Goal: Check status: Check status

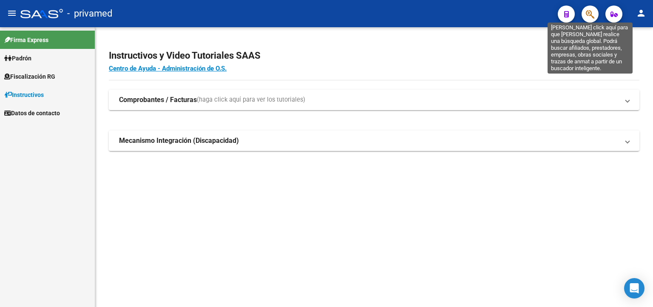
click at [589, 17] on icon "button" at bounding box center [590, 14] width 8 height 10
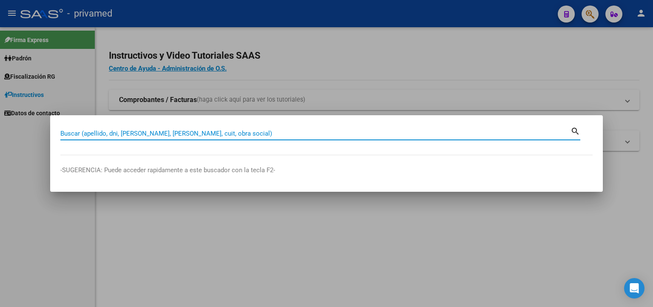
paste input "20938697060"
type input "20938697060"
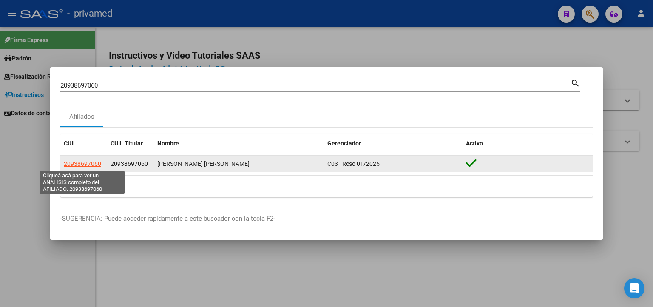
click at [82, 164] on span "20938697060" at bounding box center [82, 163] width 37 height 7
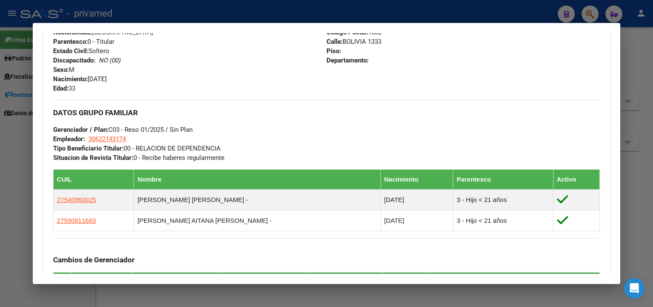
scroll to position [526, 0]
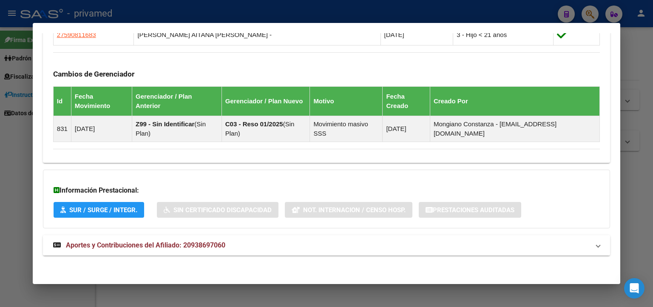
click at [217, 243] on span "Aportes y Contribuciones del Afiliado: 20938697060" at bounding box center [145, 245] width 159 height 8
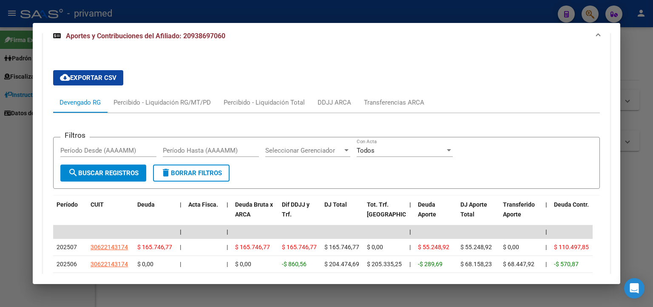
scroll to position [781, 0]
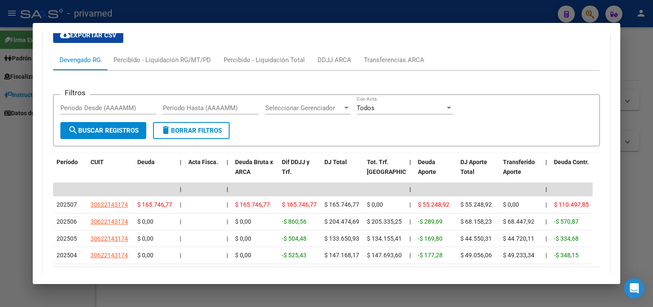
click at [17, 147] on div at bounding box center [326, 153] width 653 height 307
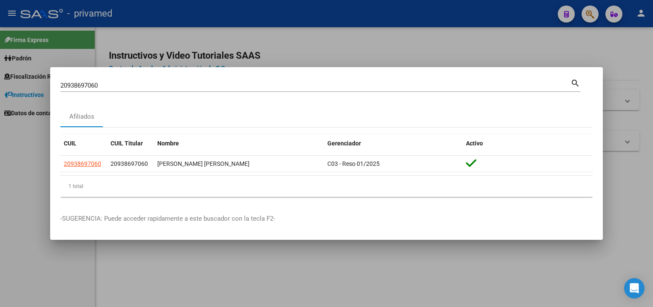
click at [316, 35] on div at bounding box center [326, 153] width 653 height 307
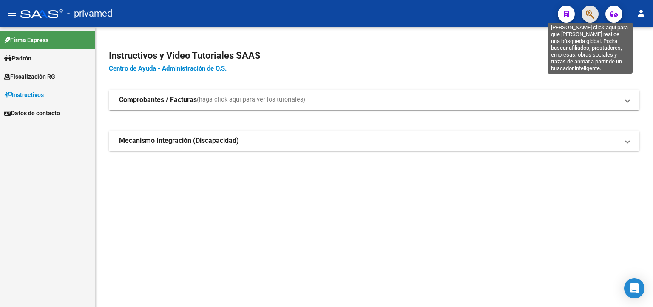
click at [590, 16] on icon "button" at bounding box center [590, 14] width 8 height 10
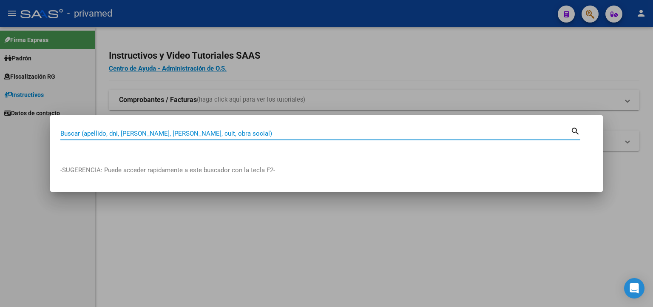
paste input "20363079858"
type input "20363079858"
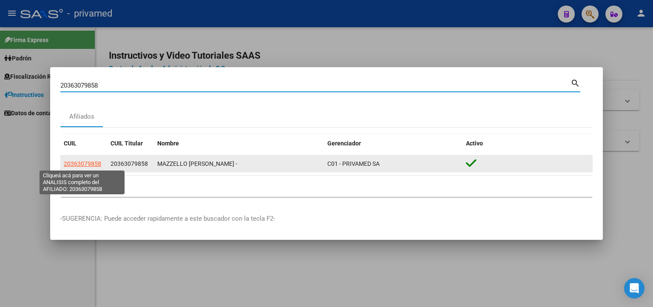
click at [96, 164] on span "20363079858" at bounding box center [82, 163] width 37 height 7
type textarea "20363079858"
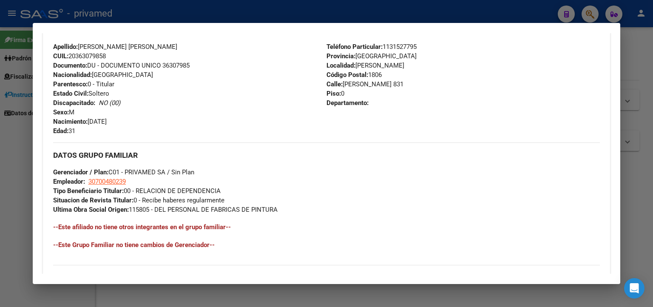
scroll to position [414, 0]
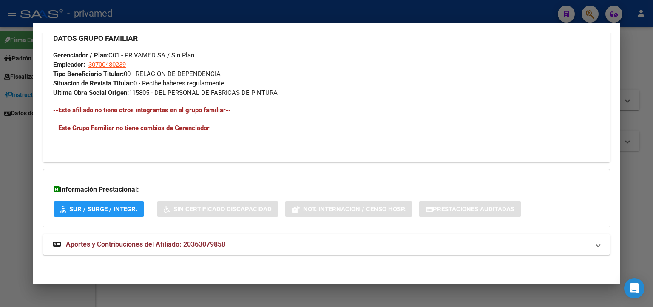
click at [206, 241] on span "Aportes y Contribuciones del Afiliado: 20363079858" at bounding box center [145, 244] width 159 height 8
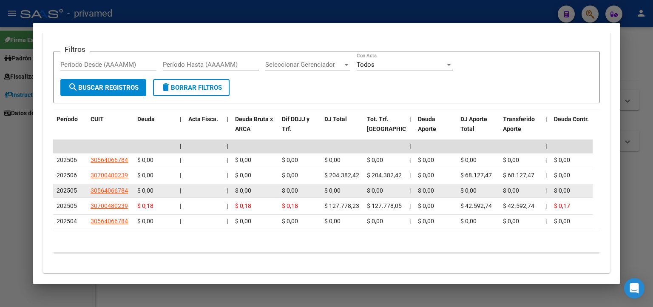
scroll to position [736, 0]
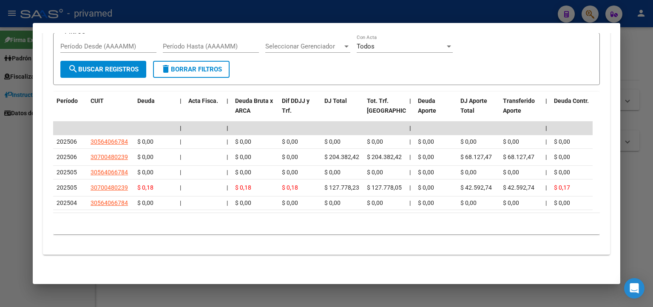
click at [648, 57] on div at bounding box center [326, 153] width 653 height 307
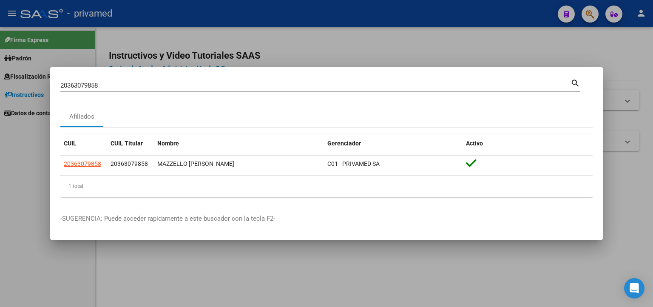
click at [623, 40] on div at bounding box center [326, 153] width 653 height 307
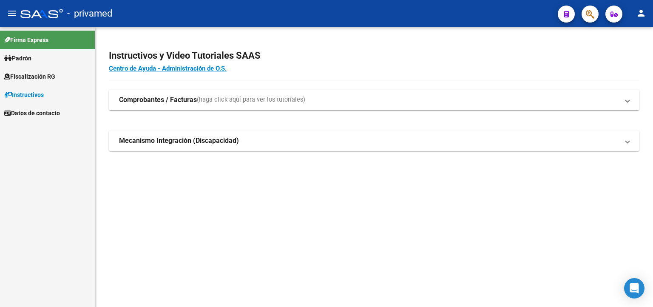
click at [585, 14] on button "button" at bounding box center [589, 14] width 17 height 17
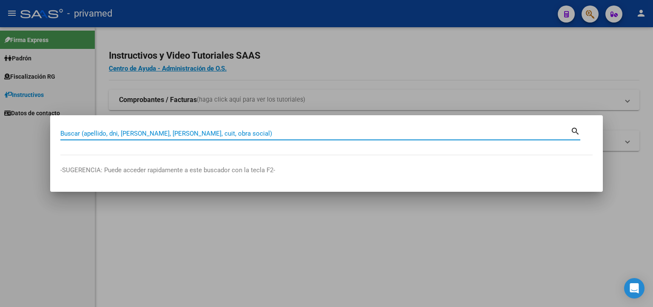
paste input "20219740396"
type input "20219740396"
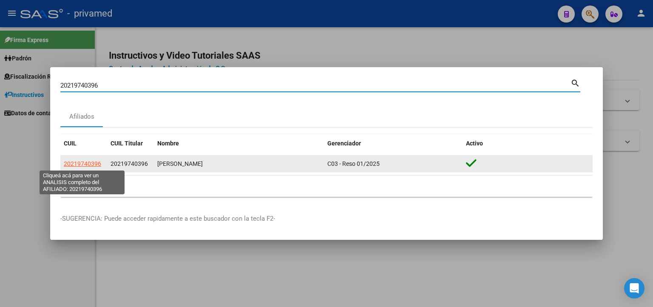
click at [74, 164] on span "20219740396" at bounding box center [82, 163] width 37 height 7
type textarea "20219740396"
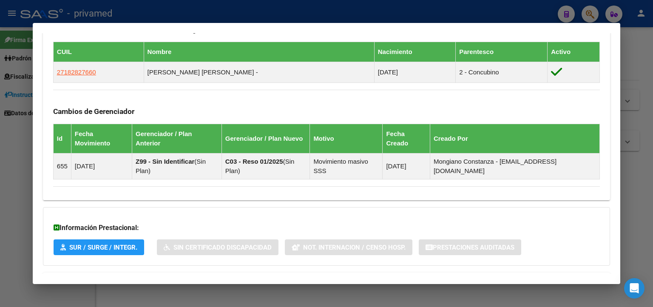
scroll to position [505, 0]
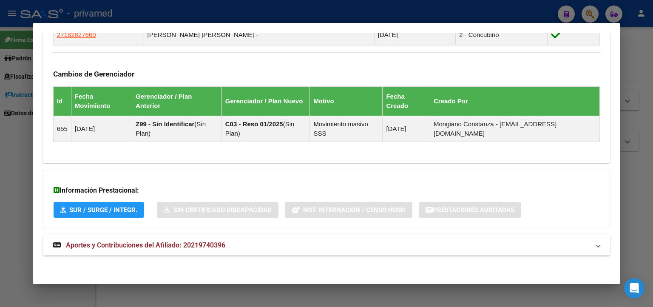
click at [103, 247] on span "Aportes y Contribuciones del Afiliado: 20219740396" at bounding box center [145, 245] width 159 height 8
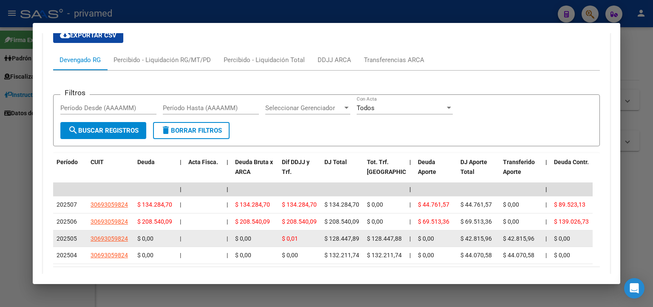
scroll to position [802, 0]
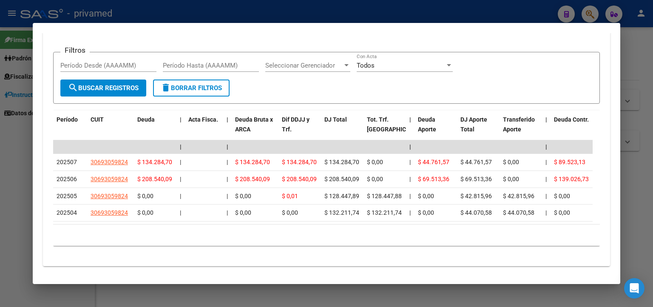
click at [641, 105] on div at bounding box center [326, 153] width 653 height 307
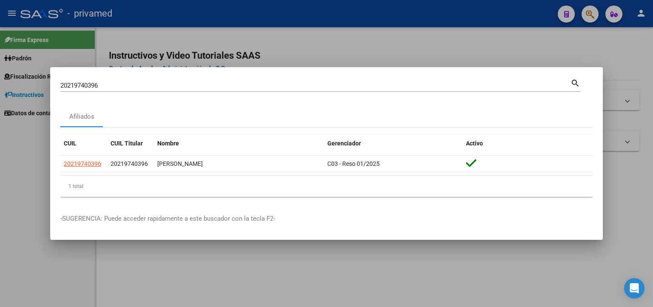
click at [641, 105] on div at bounding box center [326, 153] width 653 height 307
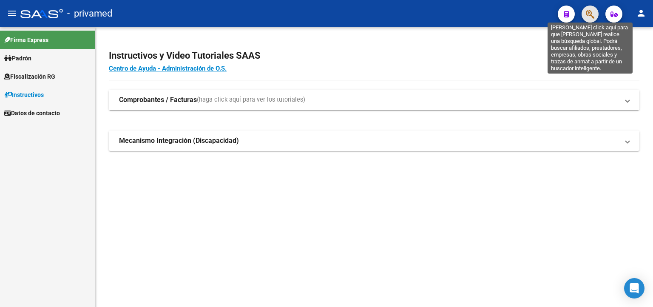
click at [590, 15] on icon "button" at bounding box center [590, 14] width 8 height 10
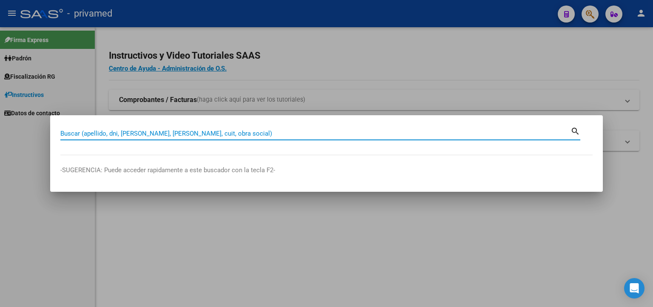
paste input "20232219190"
type input "20232219190"
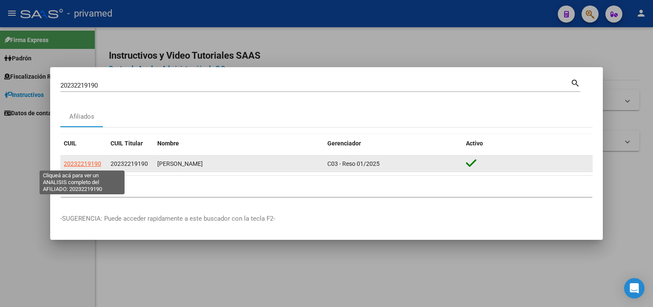
click at [91, 163] on span "20232219190" at bounding box center [82, 163] width 37 height 7
type textarea "20232219190"
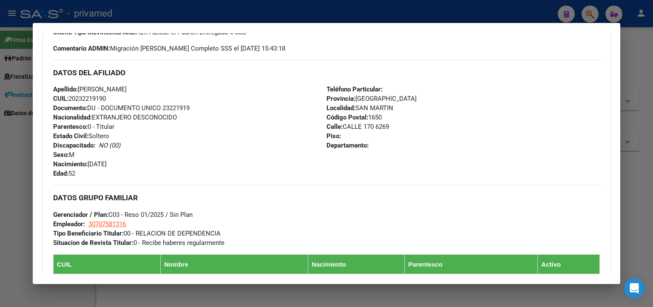
scroll to position [505, 0]
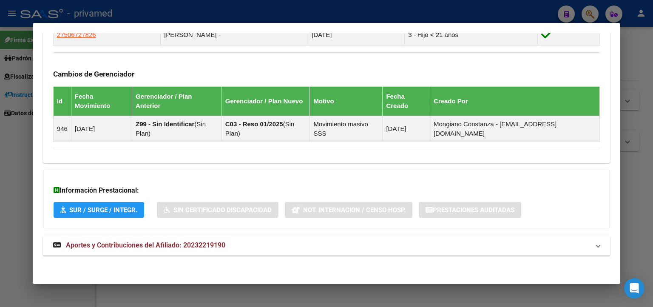
click at [165, 243] on span "Aportes y Contribuciones del Afiliado: 20232219190" at bounding box center [145, 245] width 159 height 8
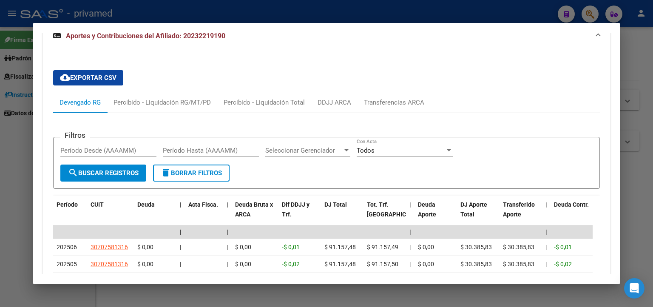
scroll to position [802, 0]
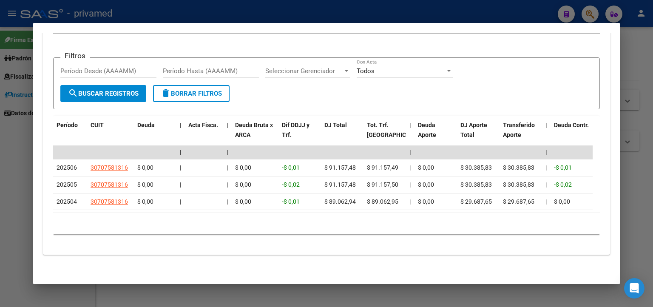
click at [628, 85] on div at bounding box center [326, 153] width 653 height 307
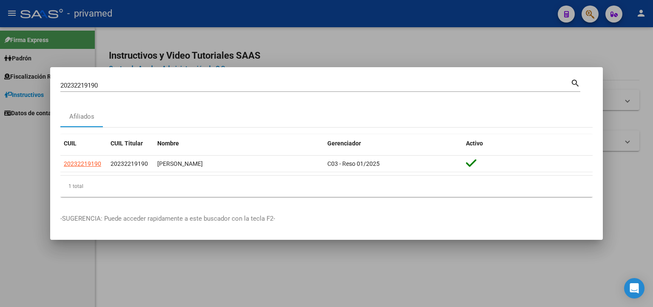
click at [626, 66] on div at bounding box center [326, 153] width 653 height 307
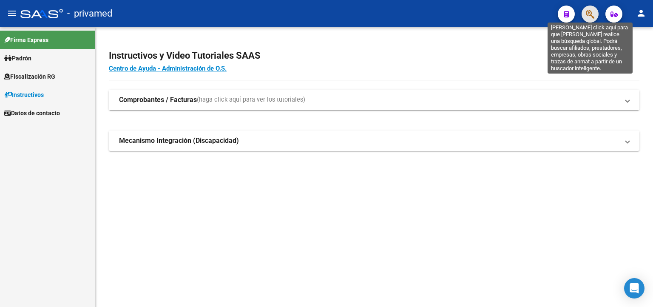
click at [591, 14] on icon "button" at bounding box center [590, 14] width 8 height 10
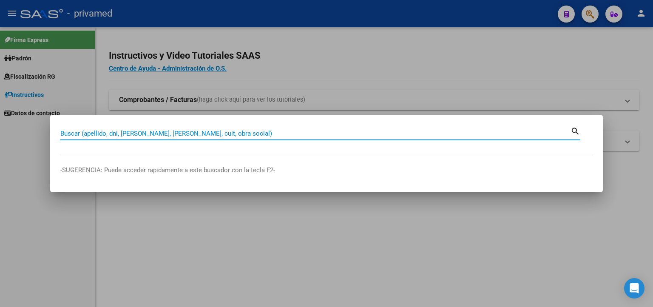
paste input "20185541844"
type input "20185541844"
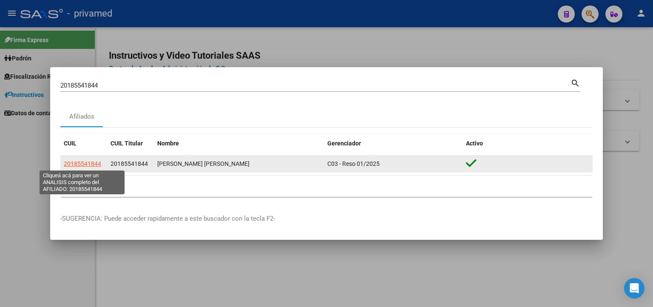
click at [96, 164] on span "20185541844" at bounding box center [82, 163] width 37 height 7
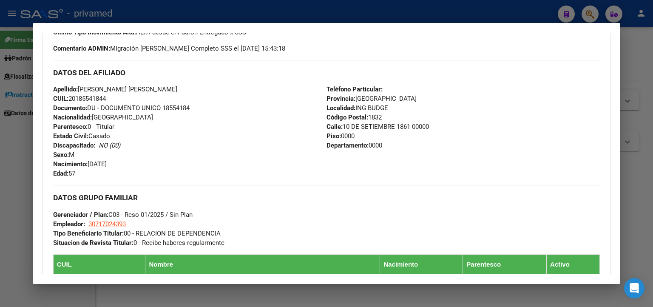
scroll to position [505, 0]
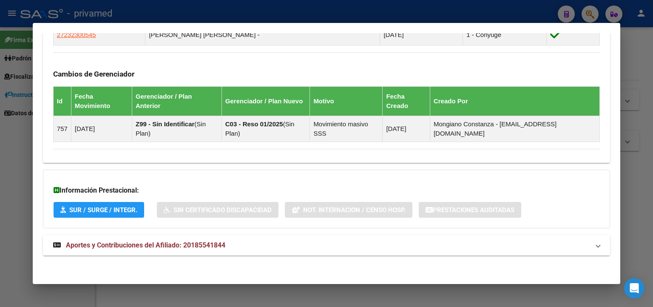
click at [179, 241] on span "Aportes y Contribuciones del Afiliado: 20185541844" at bounding box center [145, 245] width 159 height 8
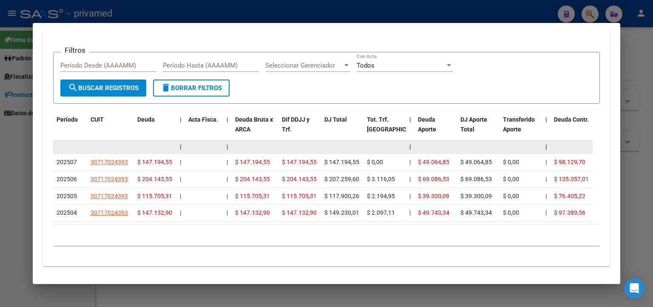
scroll to position [819, 0]
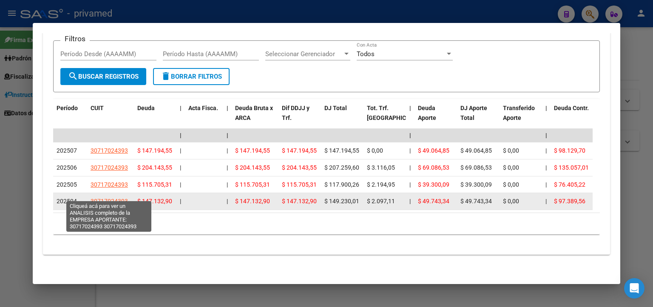
click at [109, 198] on span "30717024393" at bounding box center [109, 201] width 37 height 7
type textarea "30717024393"
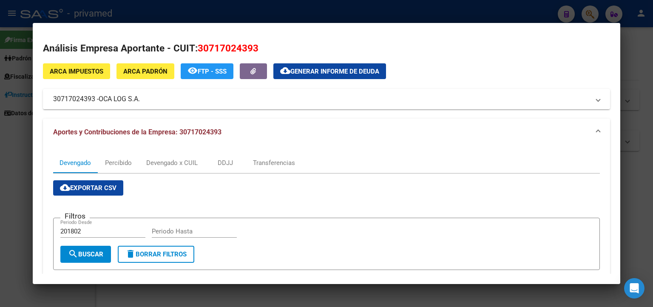
click at [11, 169] on div at bounding box center [326, 153] width 653 height 307
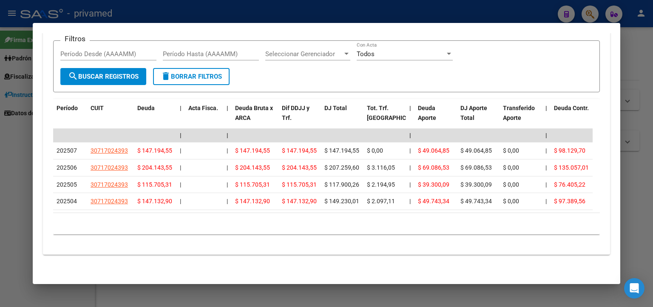
click at [12, 167] on div at bounding box center [326, 153] width 653 height 307
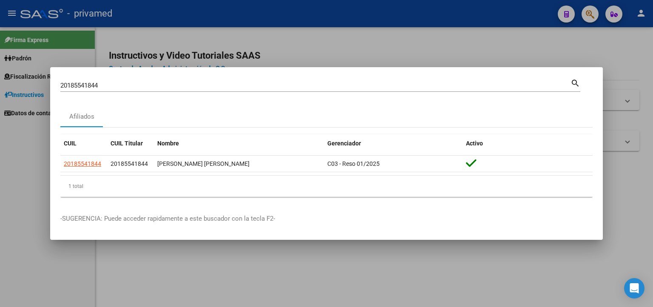
click at [207, 38] on div at bounding box center [326, 153] width 653 height 307
